Goal: Information Seeking & Learning: Learn about a topic

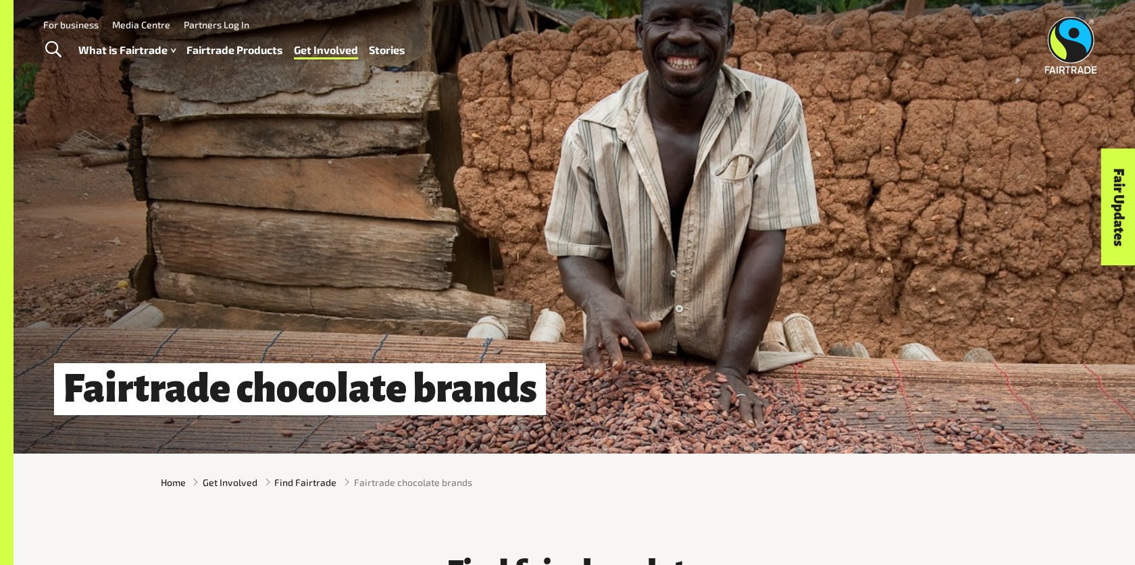
click at [257, 54] on link "Fairtrade Products" at bounding box center [234, 51] width 97 height 20
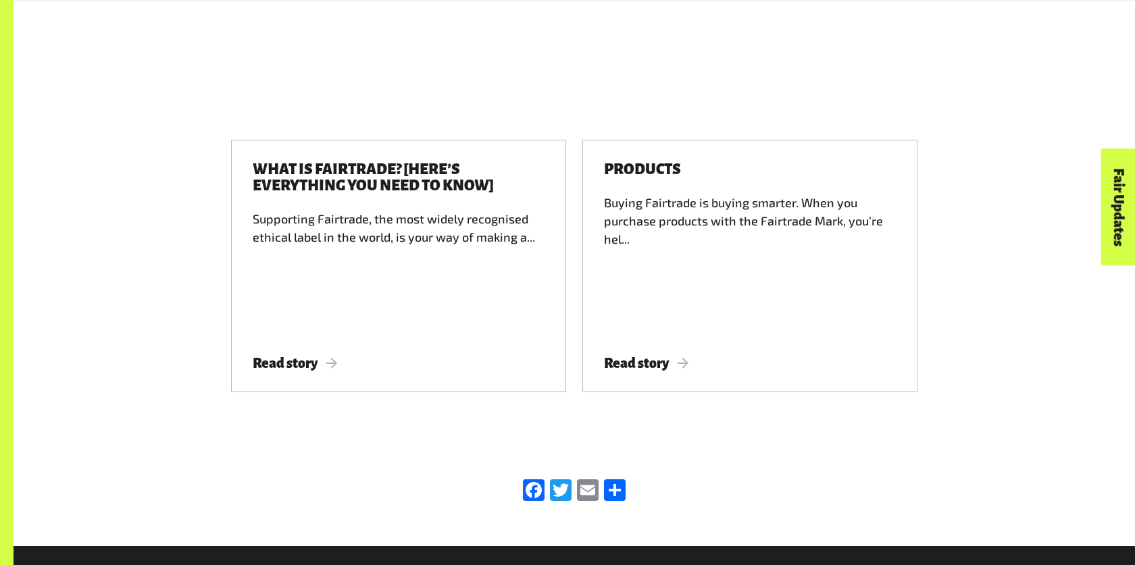
scroll to position [2143, 0]
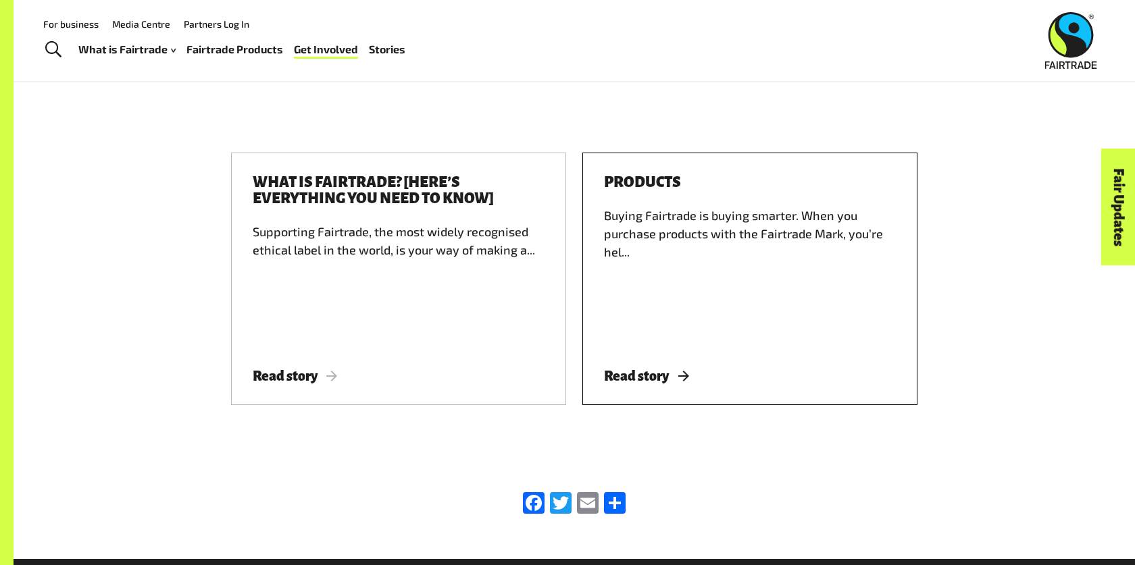
click at [638, 369] on span "Read story" at bounding box center [646, 376] width 84 height 15
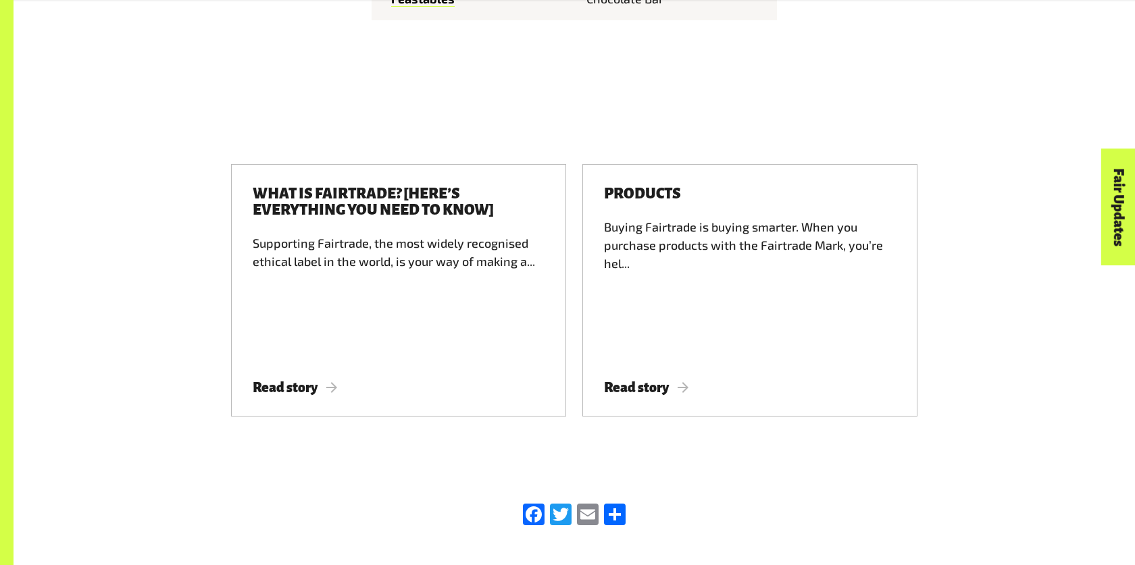
scroll to position [2186, 0]
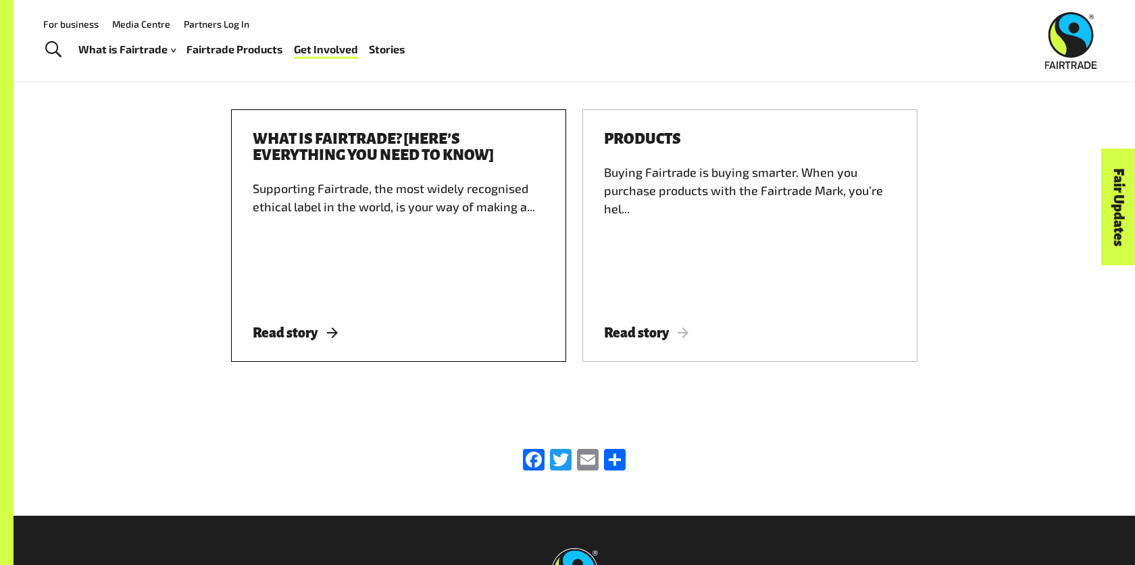
click at [403, 293] on div "What is Fairtrade? [Here’s everything you need to know] Supporting Fairtrade, t…" at bounding box center [398, 235] width 335 height 253
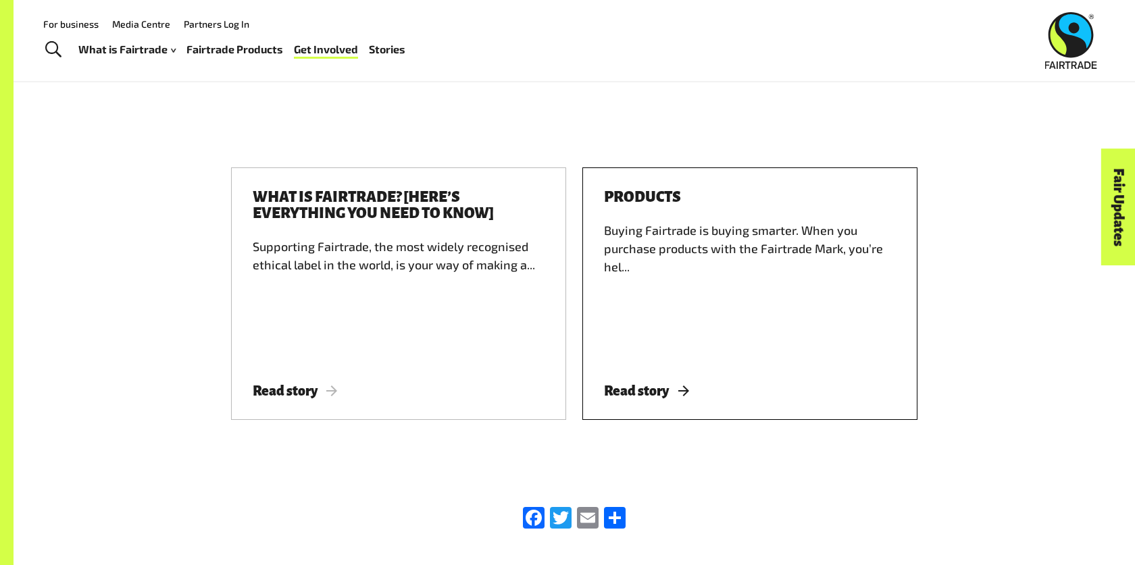
click at [643, 278] on div "Buying Fairtrade is buying smarter. When you purchase products with the Fairtra…" at bounding box center [750, 291] width 292 height 138
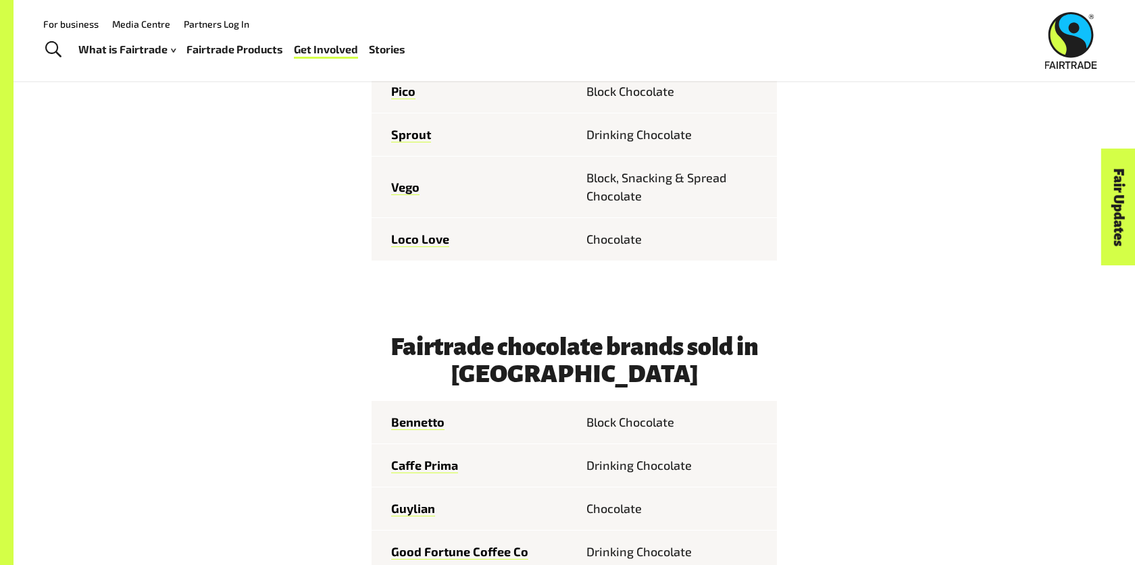
scroll to position [1246, 0]
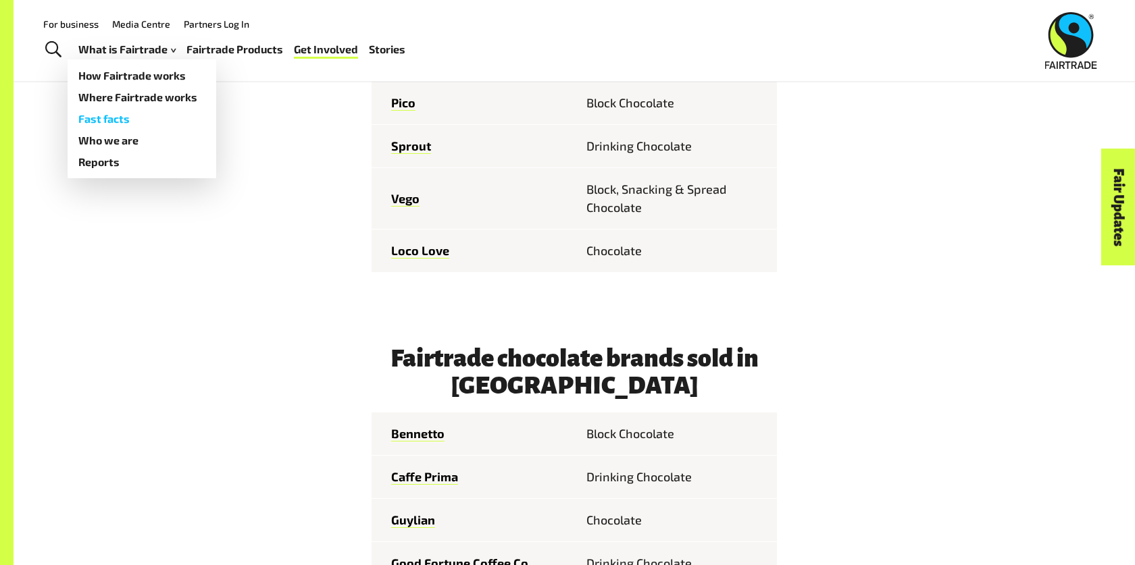
click at [139, 126] on link "Fast facts" at bounding box center [142, 119] width 149 height 22
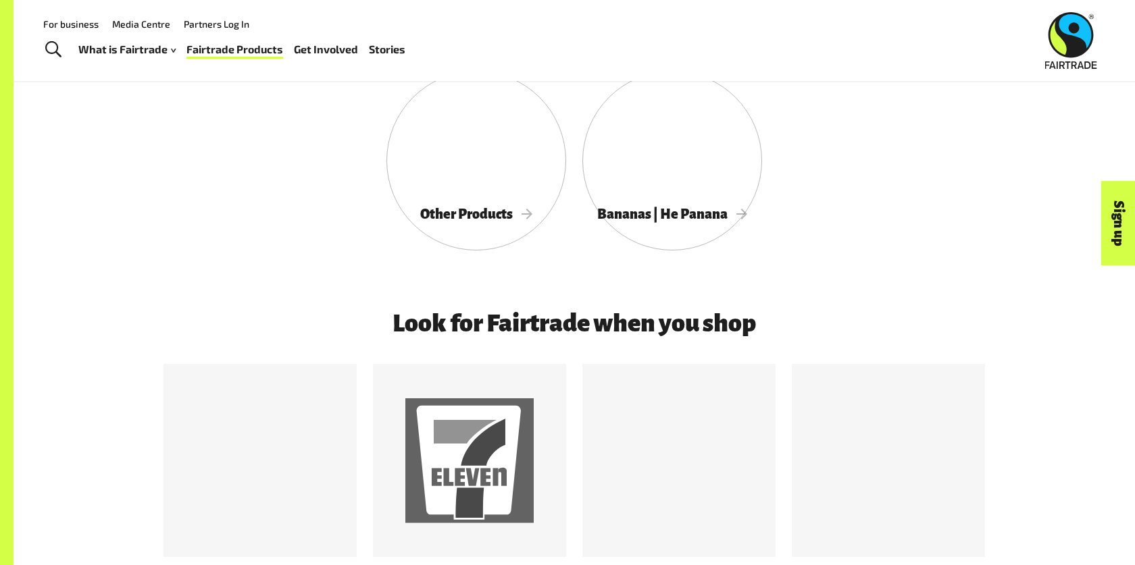
scroll to position [991, 0]
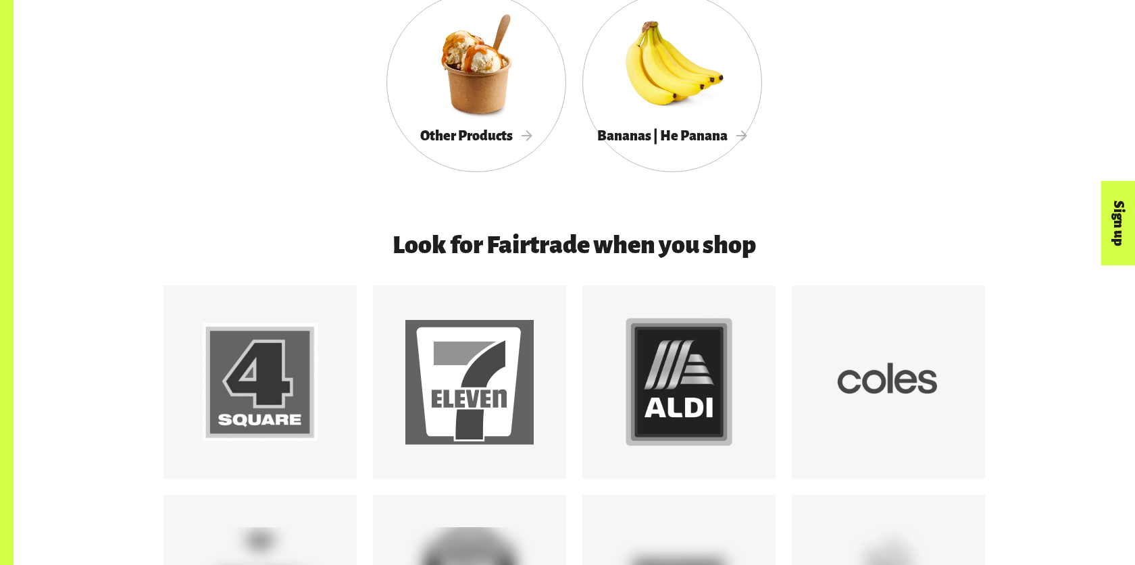
scroll to position [1158, 0]
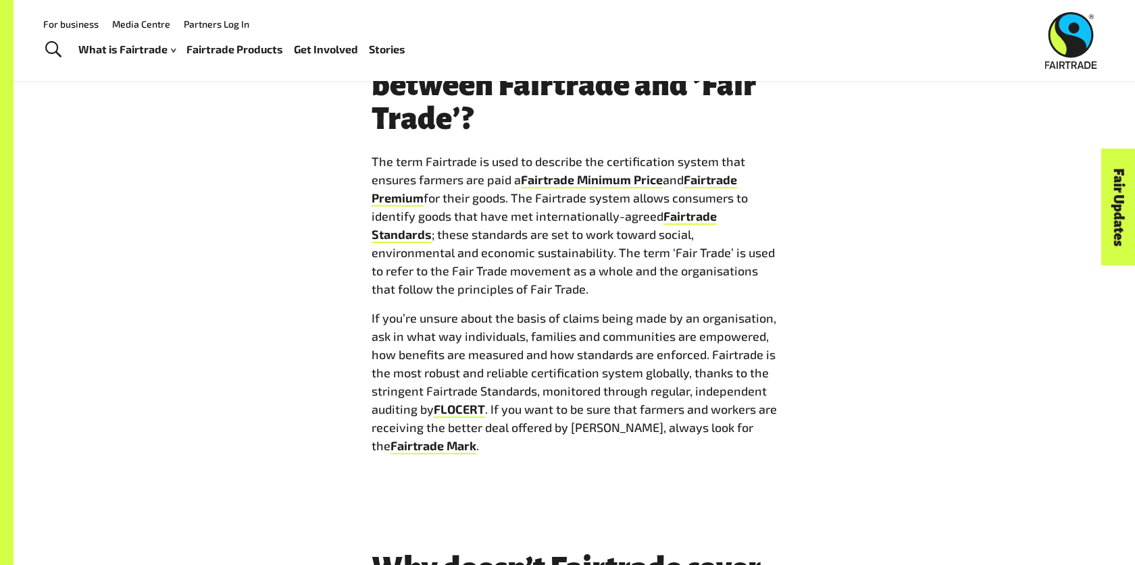
scroll to position [2217, 0]
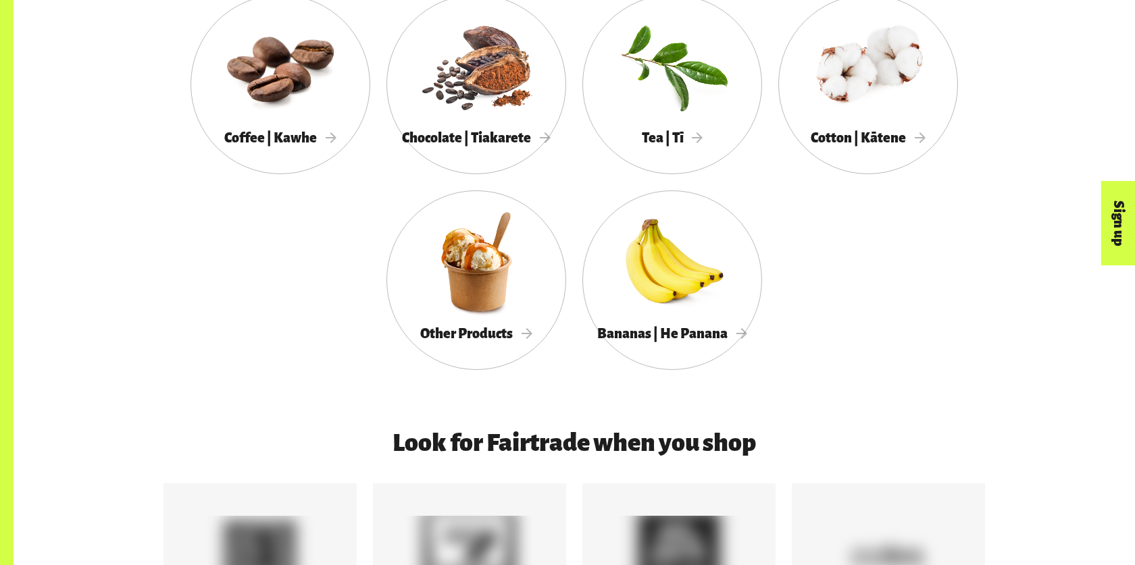
scroll to position [1156, 0]
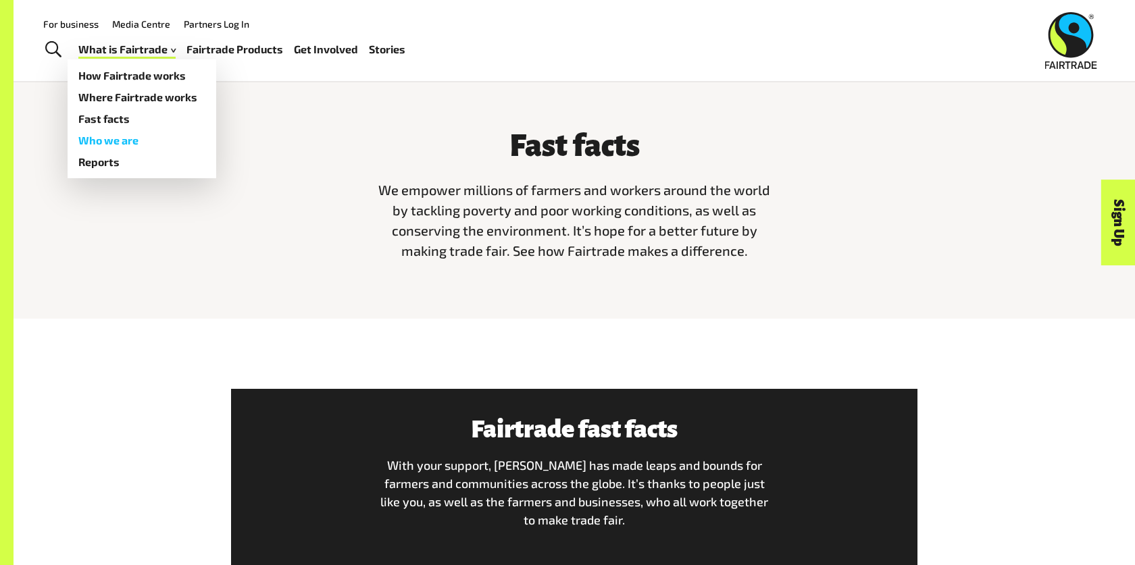
scroll to position [357, 0]
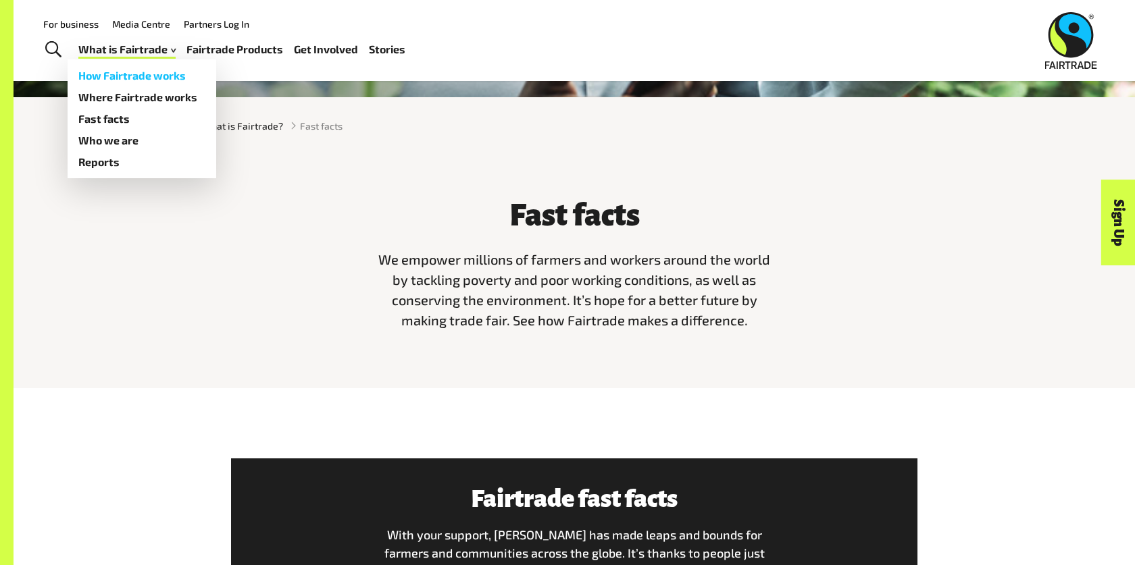
click at [118, 82] on link "How Fairtrade works" at bounding box center [142, 76] width 149 height 22
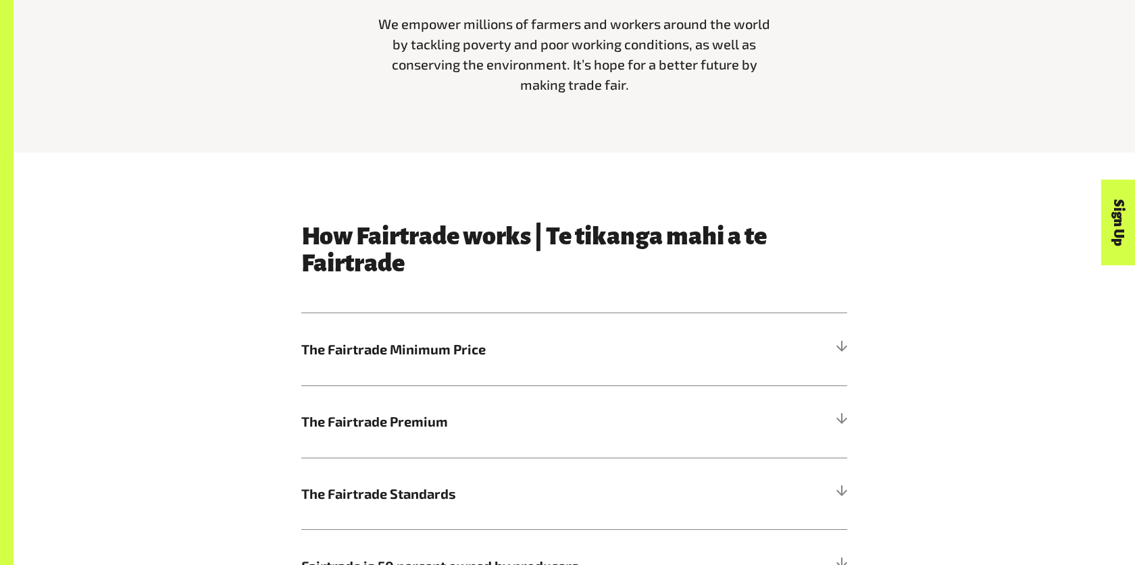
scroll to position [622, 0]
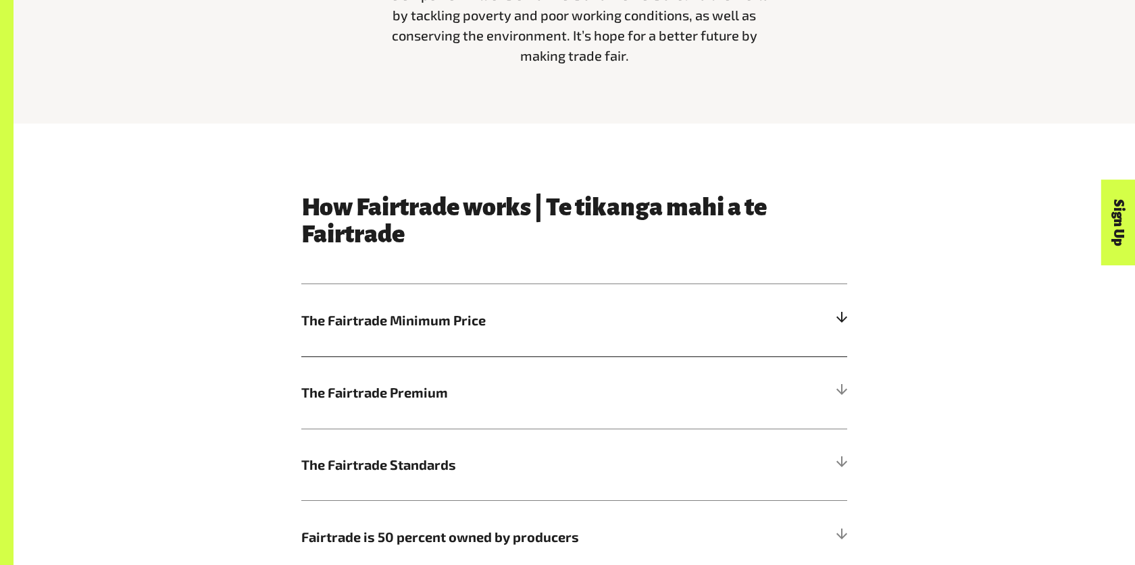
click at [569, 309] on h5 "The Fairtrade Minimum Price" at bounding box center [574, 320] width 546 height 72
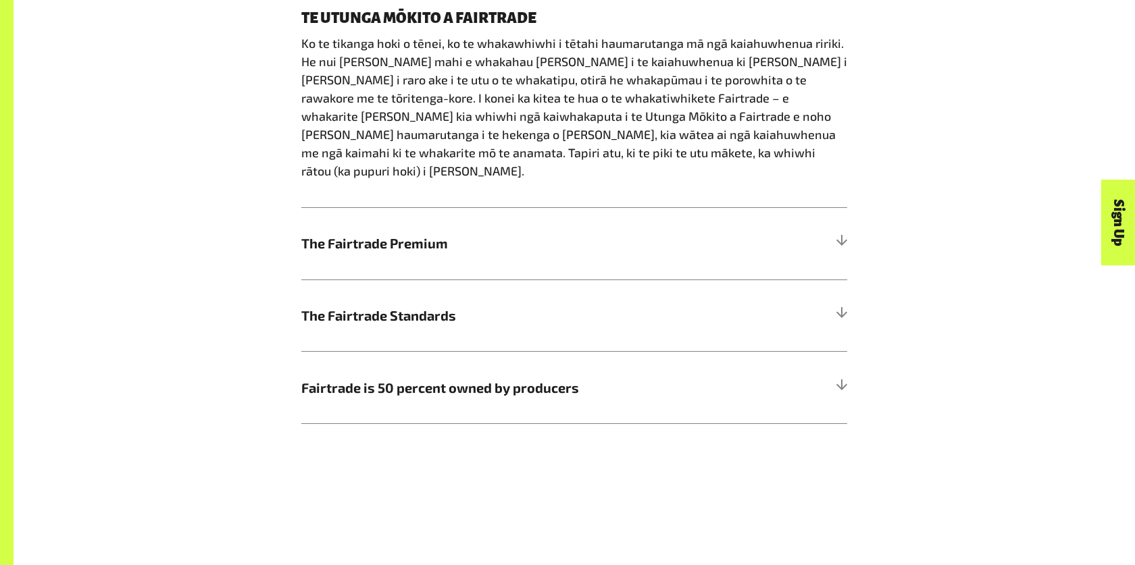
scroll to position [1043, 0]
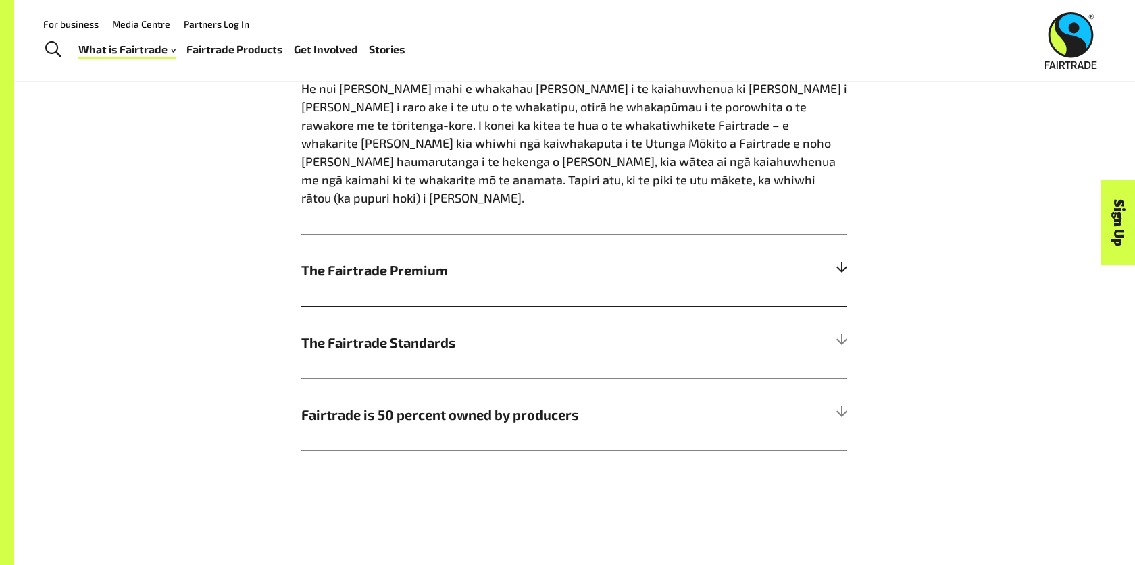
click at [734, 257] on h5 "The Fairtrade Premium" at bounding box center [574, 270] width 546 height 72
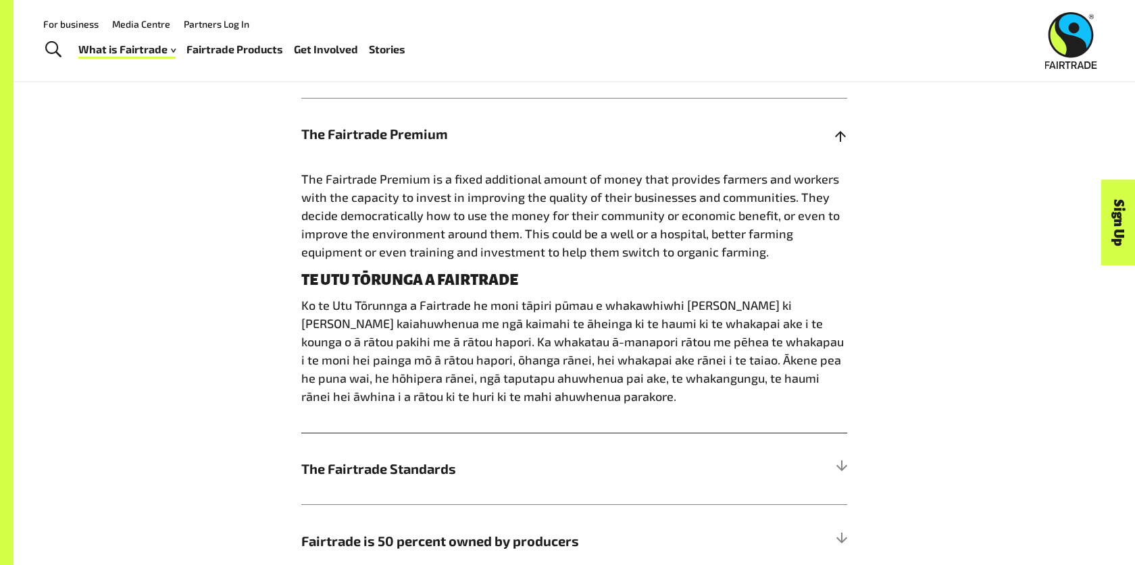
scroll to position [879, 0]
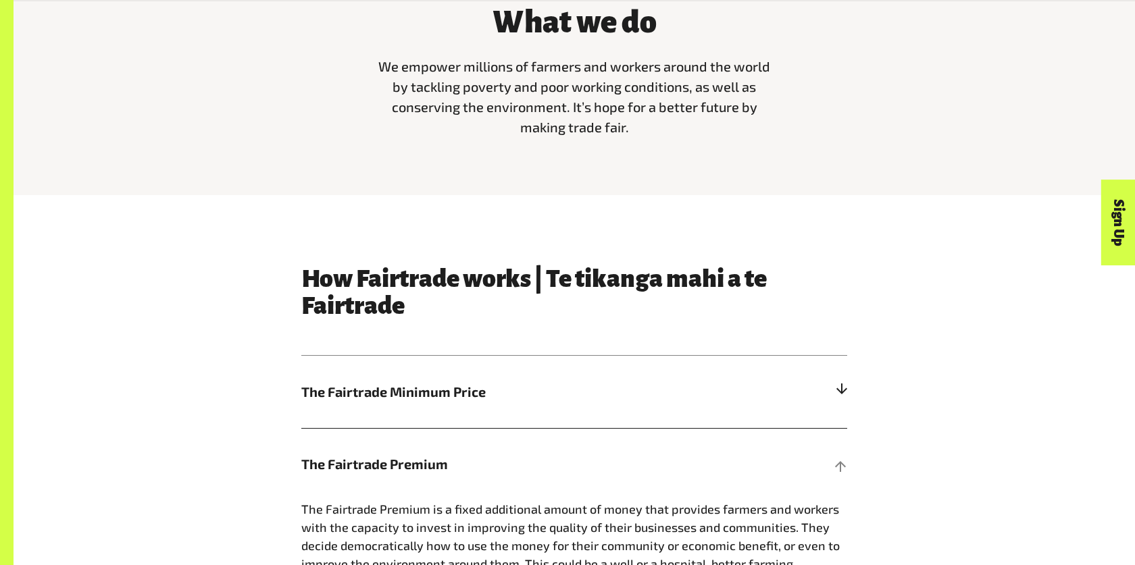
click at [563, 413] on h5 "The Fairtrade Minimum Price" at bounding box center [574, 392] width 546 height 72
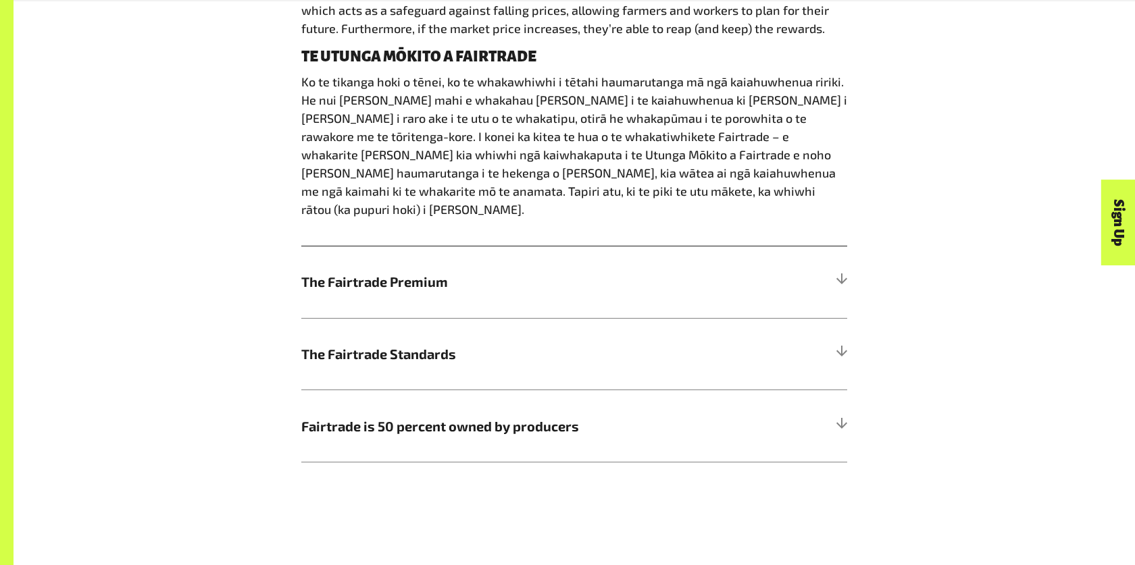
scroll to position [1034, 0]
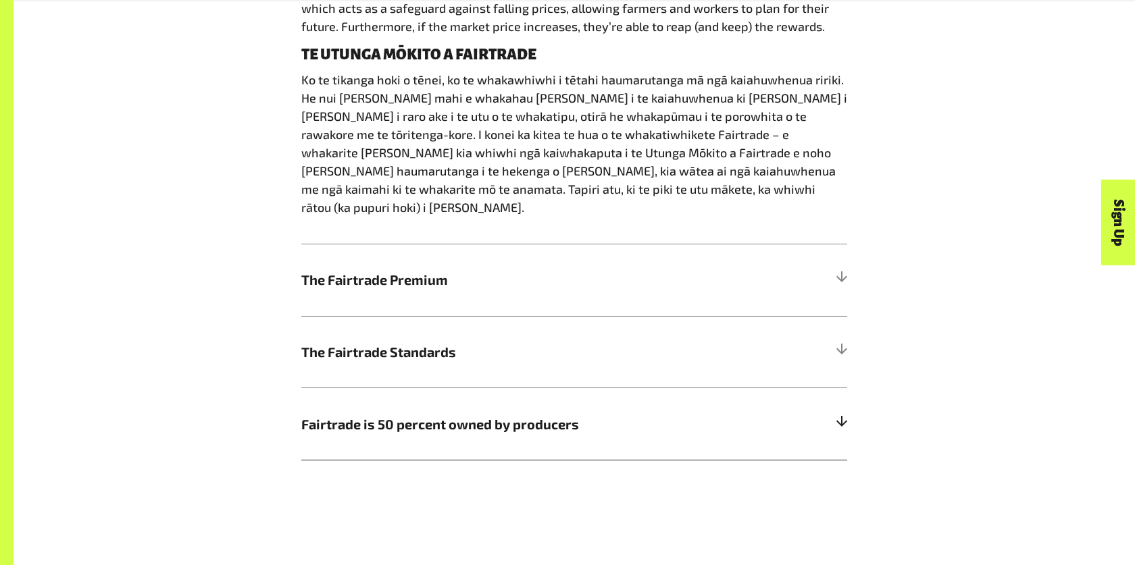
click at [372, 388] on h5 "Fairtrade is 50 percent owned by producers" at bounding box center [574, 424] width 546 height 72
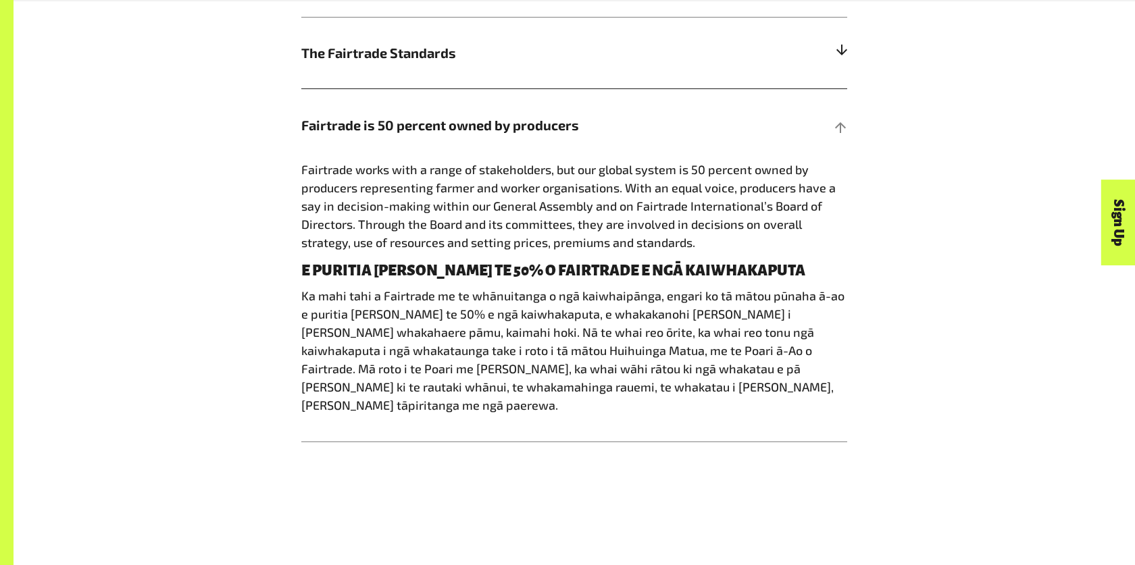
click at [415, 70] on h5 "The Fairtrade Standards" at bounding box center [574, 53] width 546 height 72
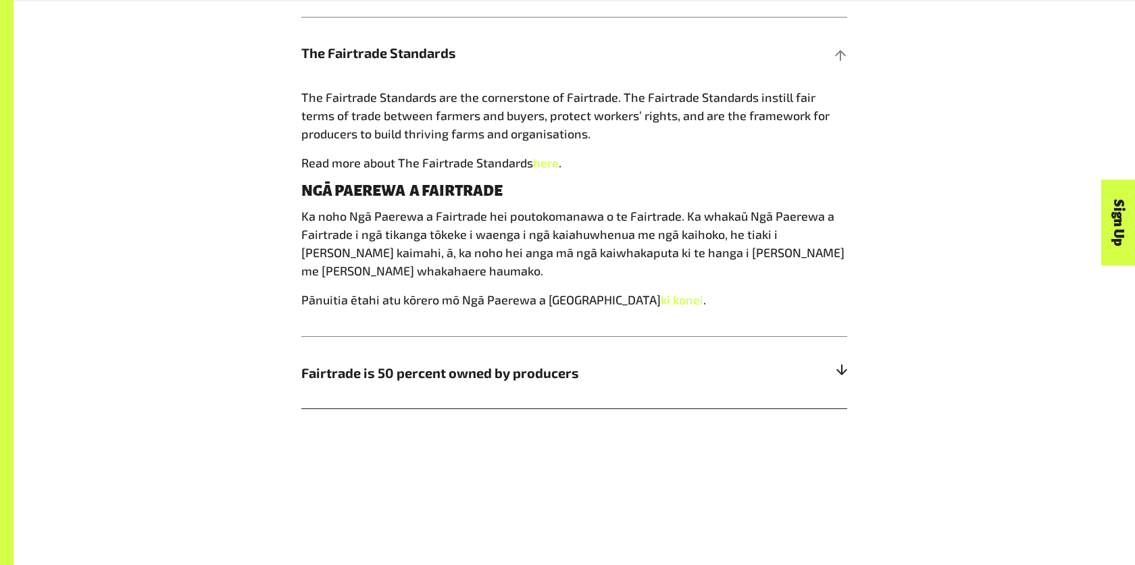
click at [470, 354] on h5 "Fairtrade is 50 percent owned by producers" at bounding box center [574, 372] width 546 height 72
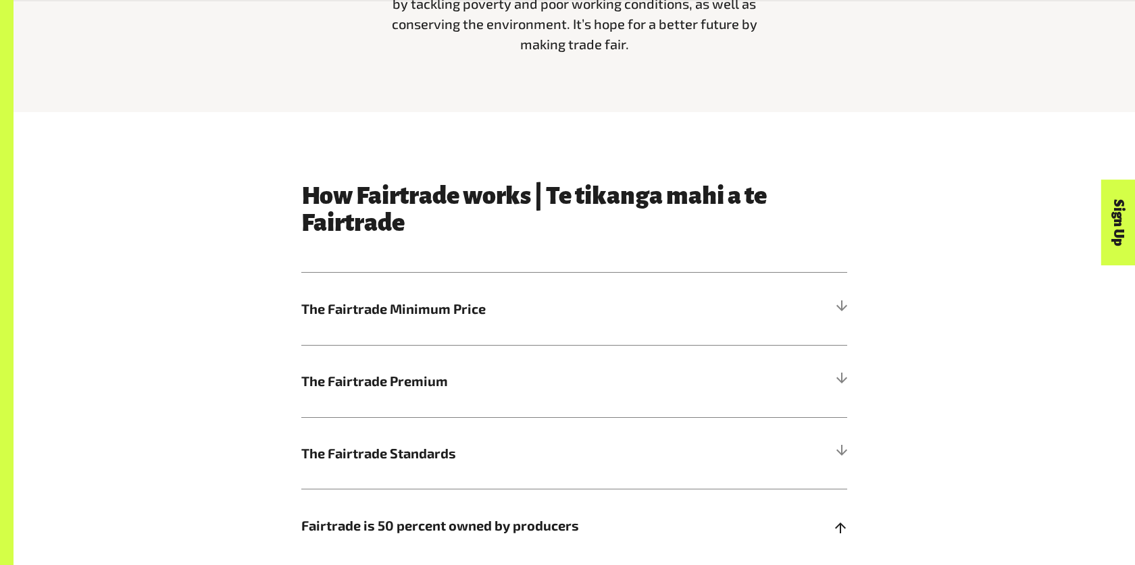
scroll to position [649, 0]
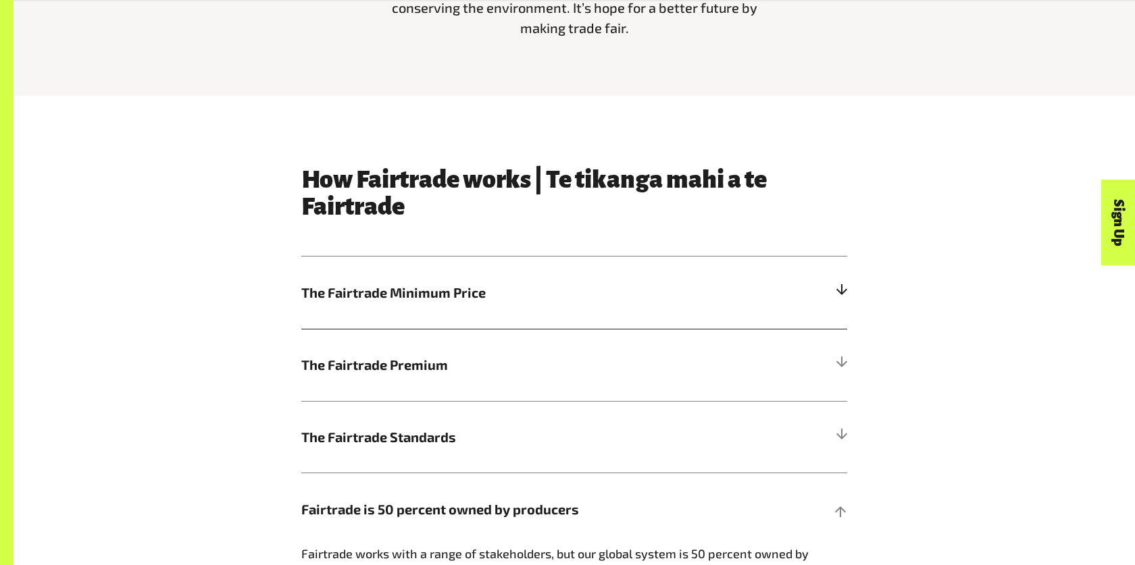
click at [420, 288] on span "The Fairtrade Minimum Price" at bounding box center [505, 292] width 409 height 20
